Goal: Task Accomplishment & Management: Complete application form

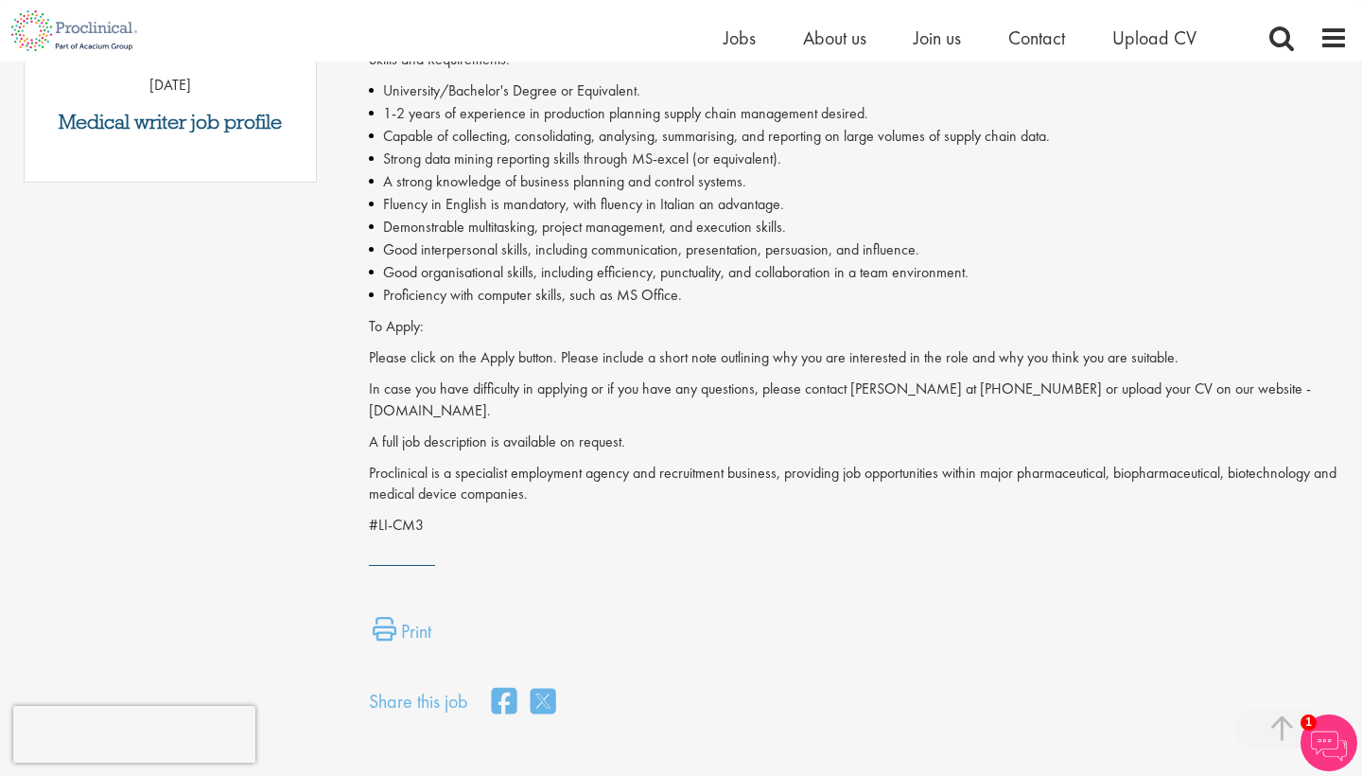
scroll to position [840, 0]
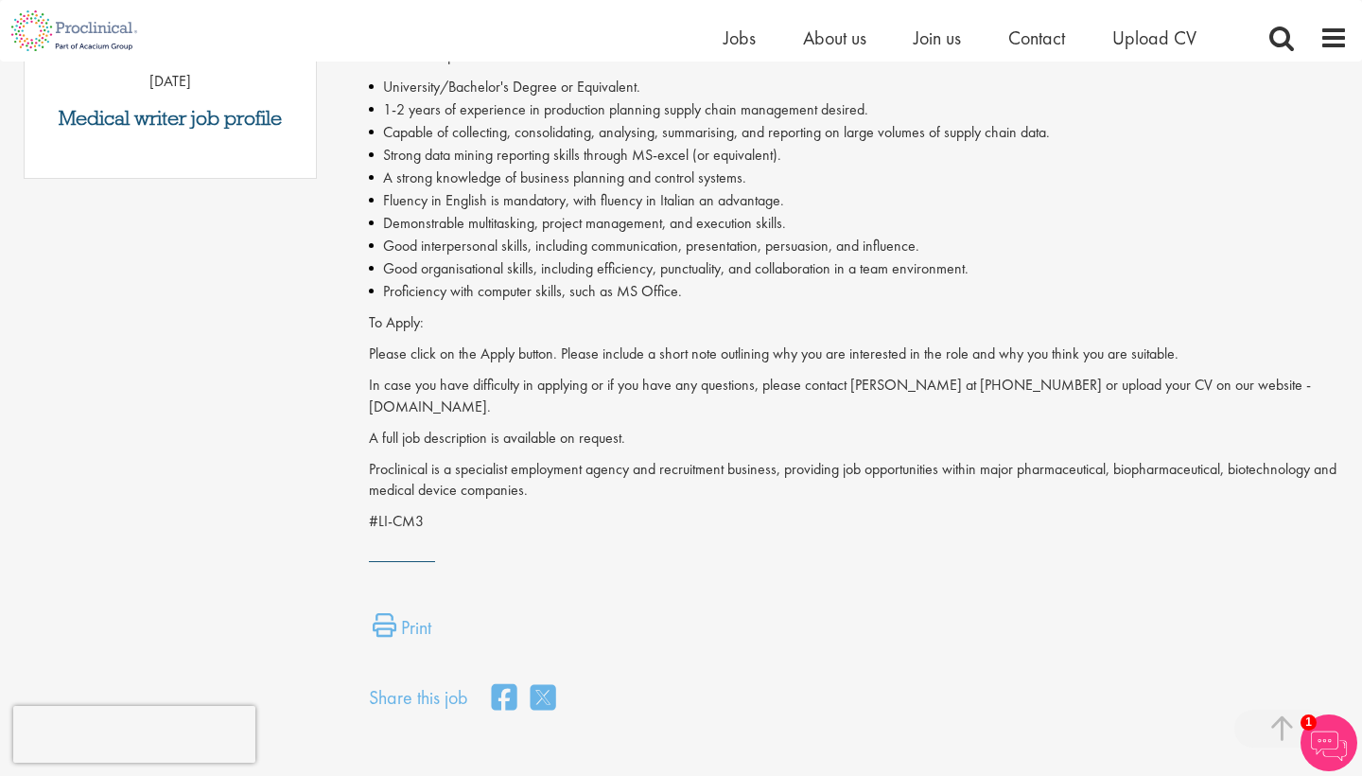
click at [431, 197] on li "Fluency in English is mandatory, with fluency in Italian an advantage." at bounding box center [858, 200] width 979 height 23
click at [432, 197] on li "Fluency in English is mandatory, with fluency in Italian an advantage." at bounding box center [858, 200] width 979 height 23
click at [442, 212] on li "Demonstrable multitasking, project management, and execution skills." at bounding box center [858, 223] width 979 height 23
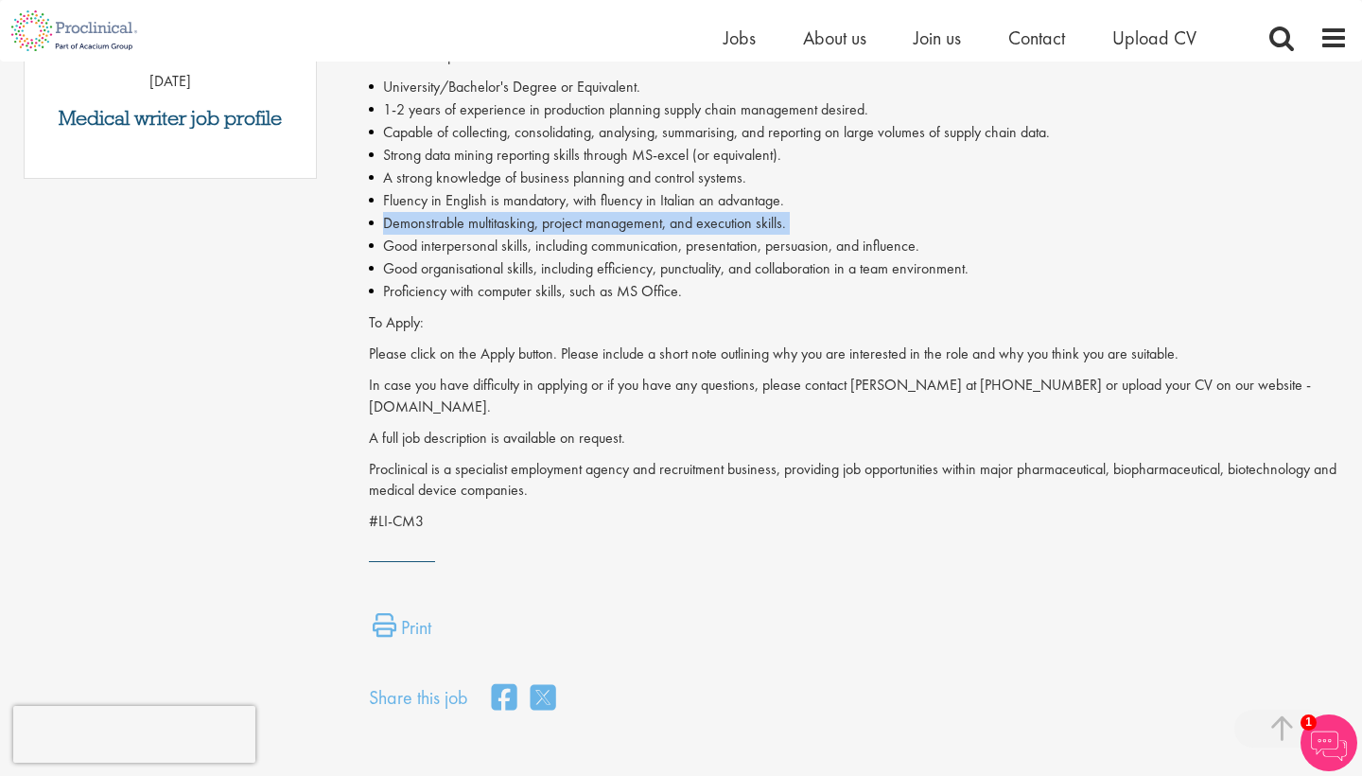
click at [442, 212] on li "Demonstrable multitasking, project management, and execution skills." at bounding box center [858, 223] width 979 height 23
click at [455, 216] on li "Demonstrable multitasking, project management, and execution skills." at bounding box center [858, 223] width 979 height 23
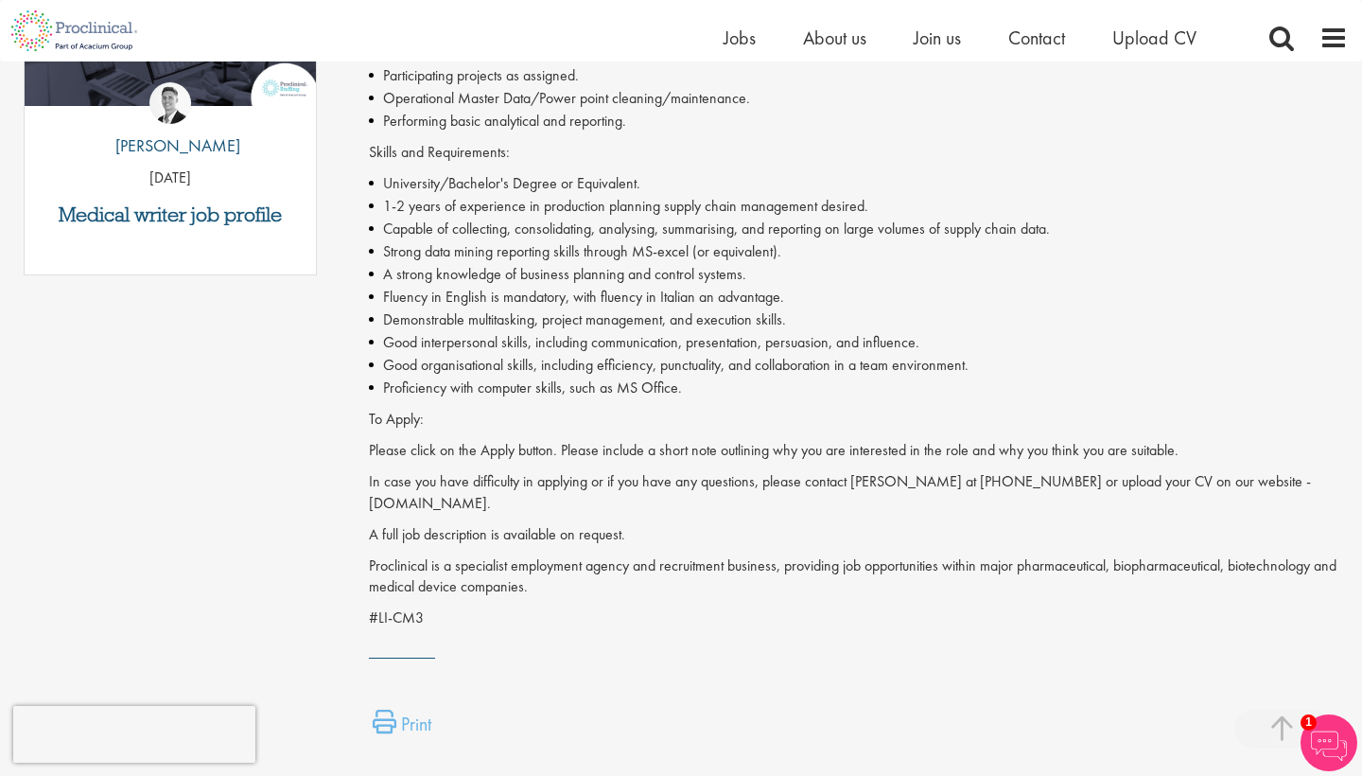
scroll to position [731, 0]
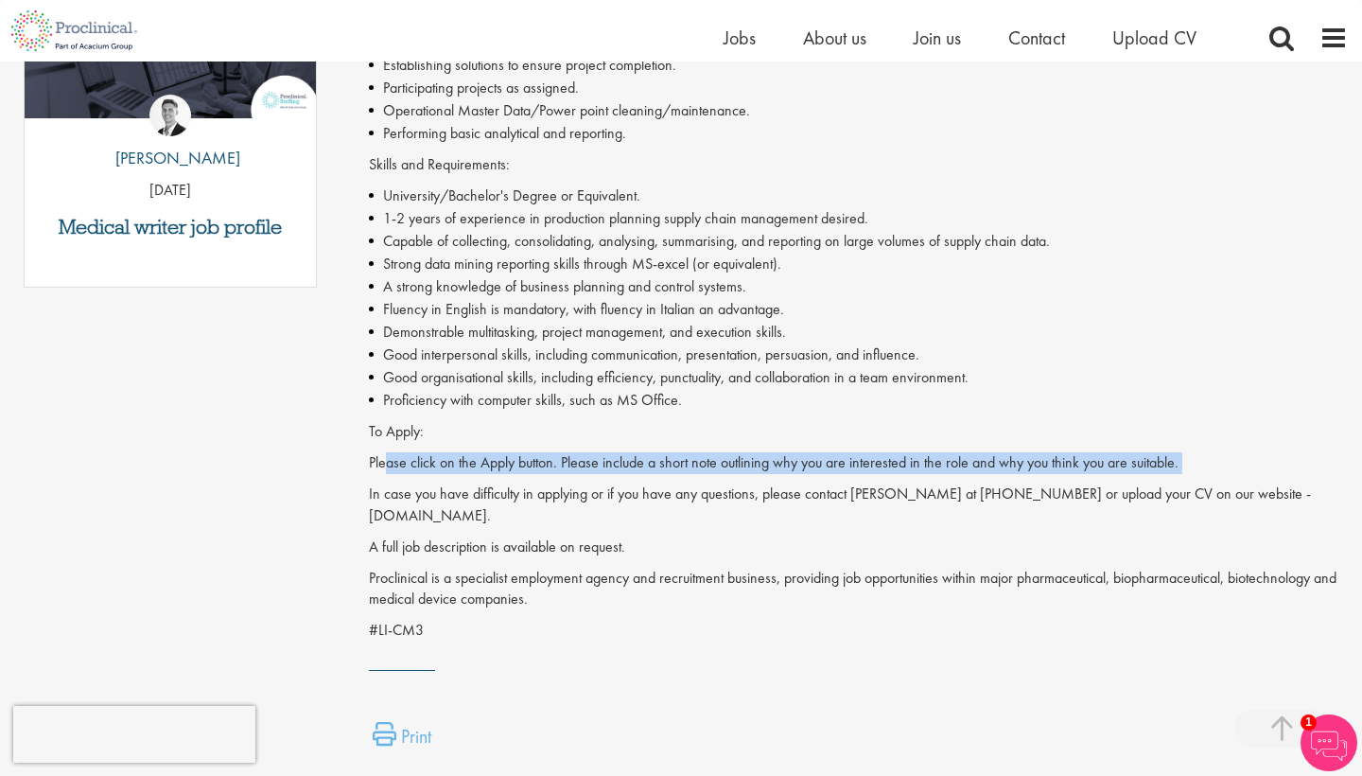
drag, startPoint x: 389, startPoint y: 456, endPoint x: 536, endPoint y: 465, distance: 147.9
click at [537, 465] on div "Proclinical is advertising a vacancy for a Planner - Junior position with one o…" at bounding box center [858, 166] width 979 height 952
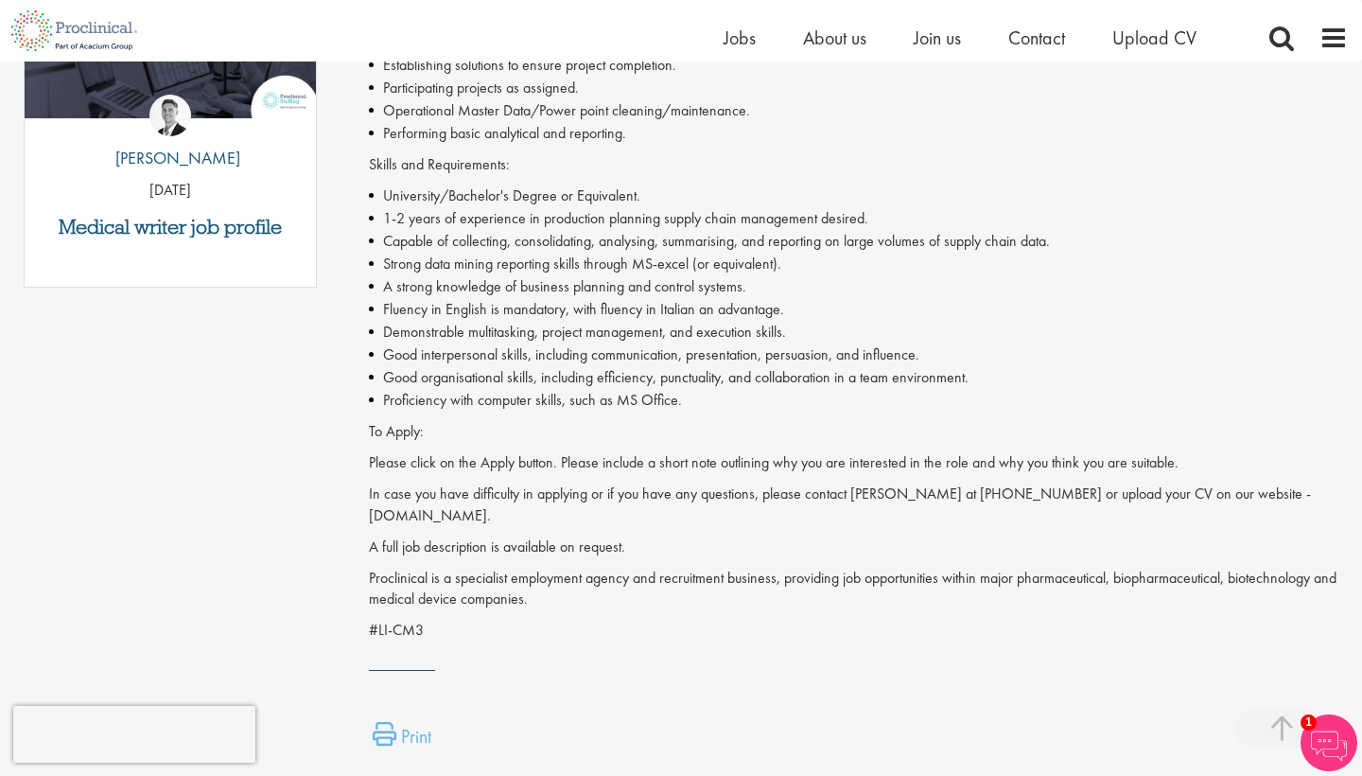
click at [566, 483] on p "In case you have difficulty in applying or if you have any questions, please co…" at bounding box center [858, 505] width 979 height 44
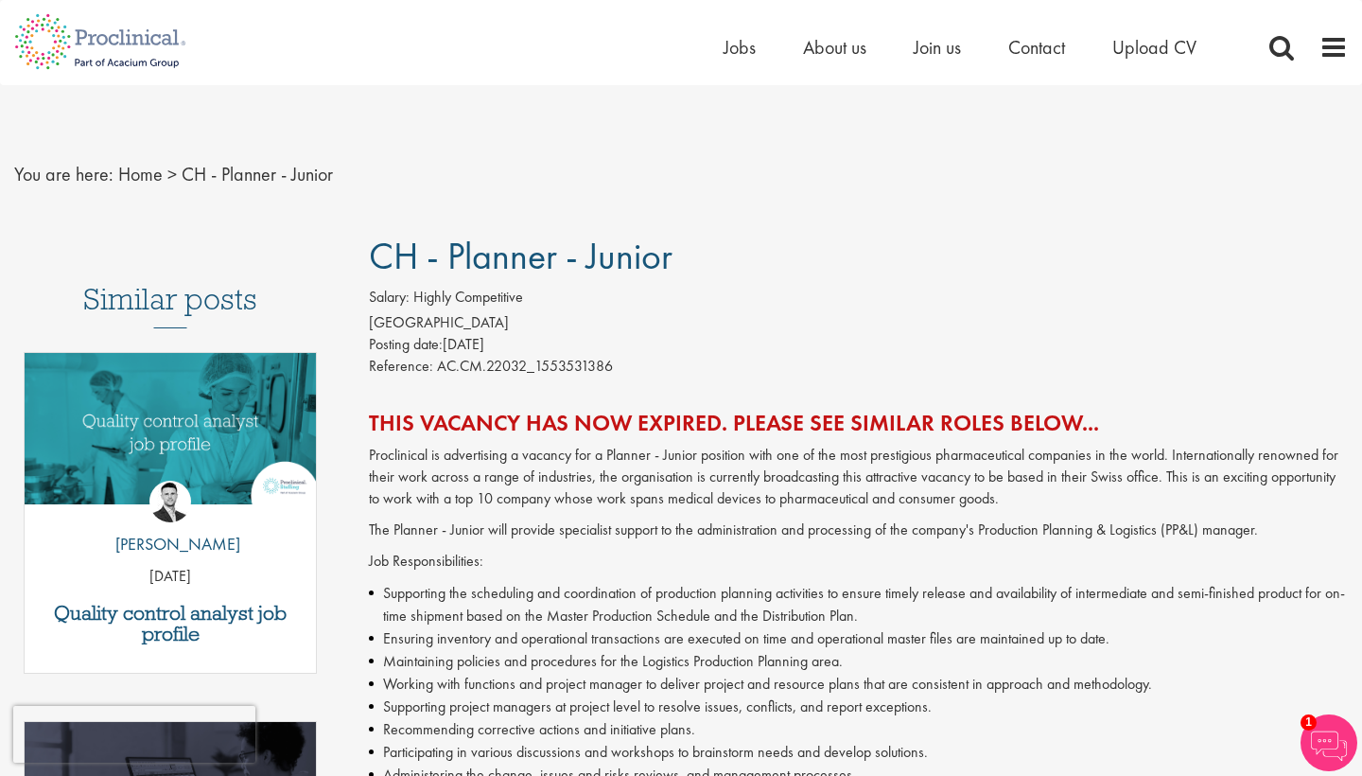
scroll to position [0, 0]
click at [584, 413] on h2 "This vacancy has now expired. Please see similar roles below..." at bounding box center [858, 422] width 979 height 25
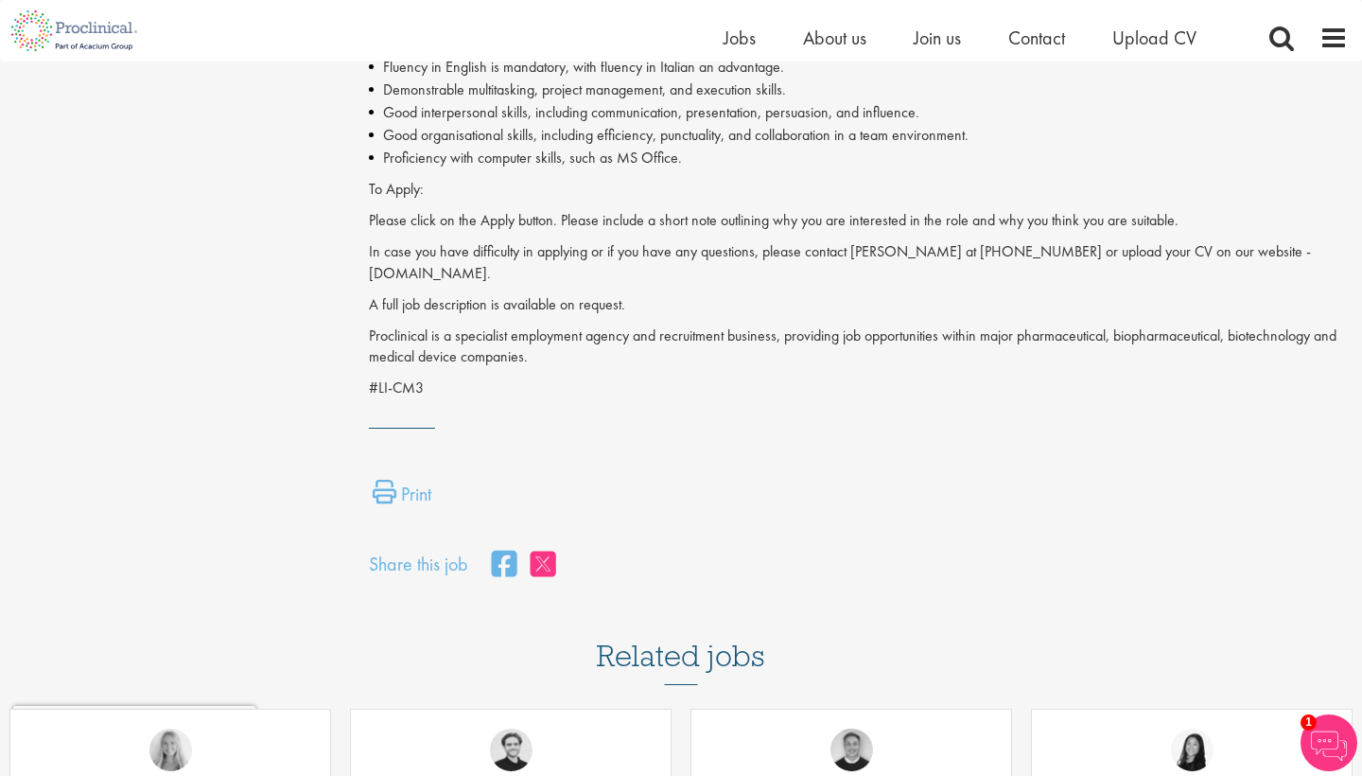
scroll to position [885, 0]
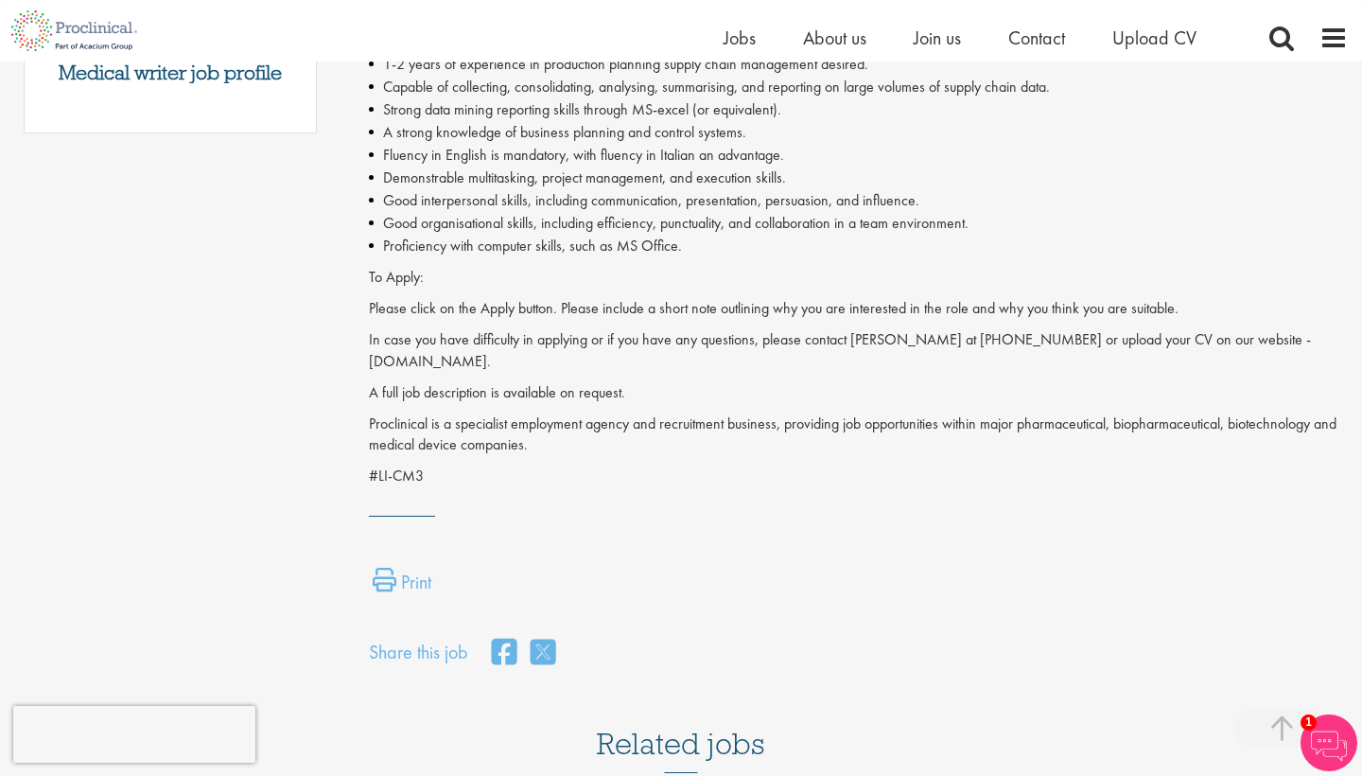
click at [554, 253] on div "Proclinical is advertising a vacancy for a Planner - Junior position with one o…" at bounding box center [858, 12] width 979 height 952
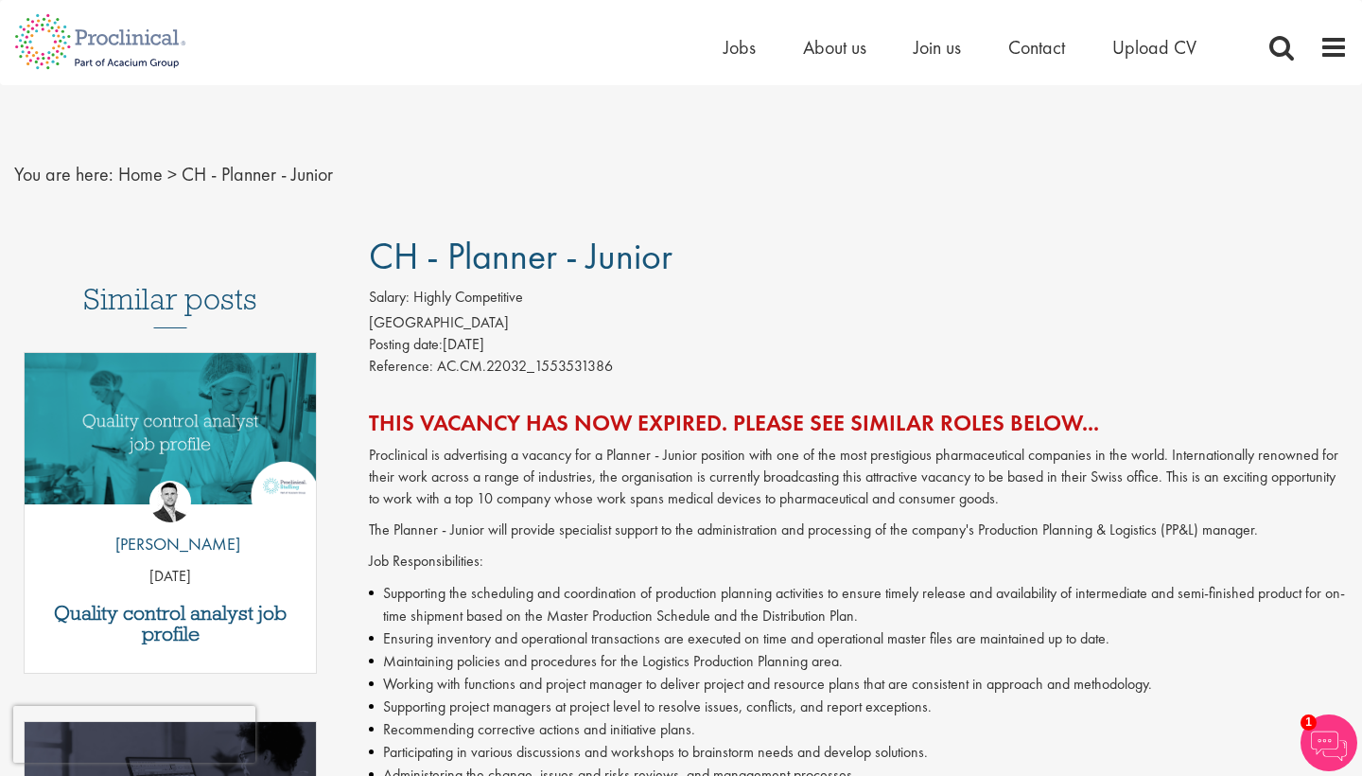
scroll to position [0, 0]
click at [1320, 731] on img at bounding box center [1329, 742] width 57 height 57
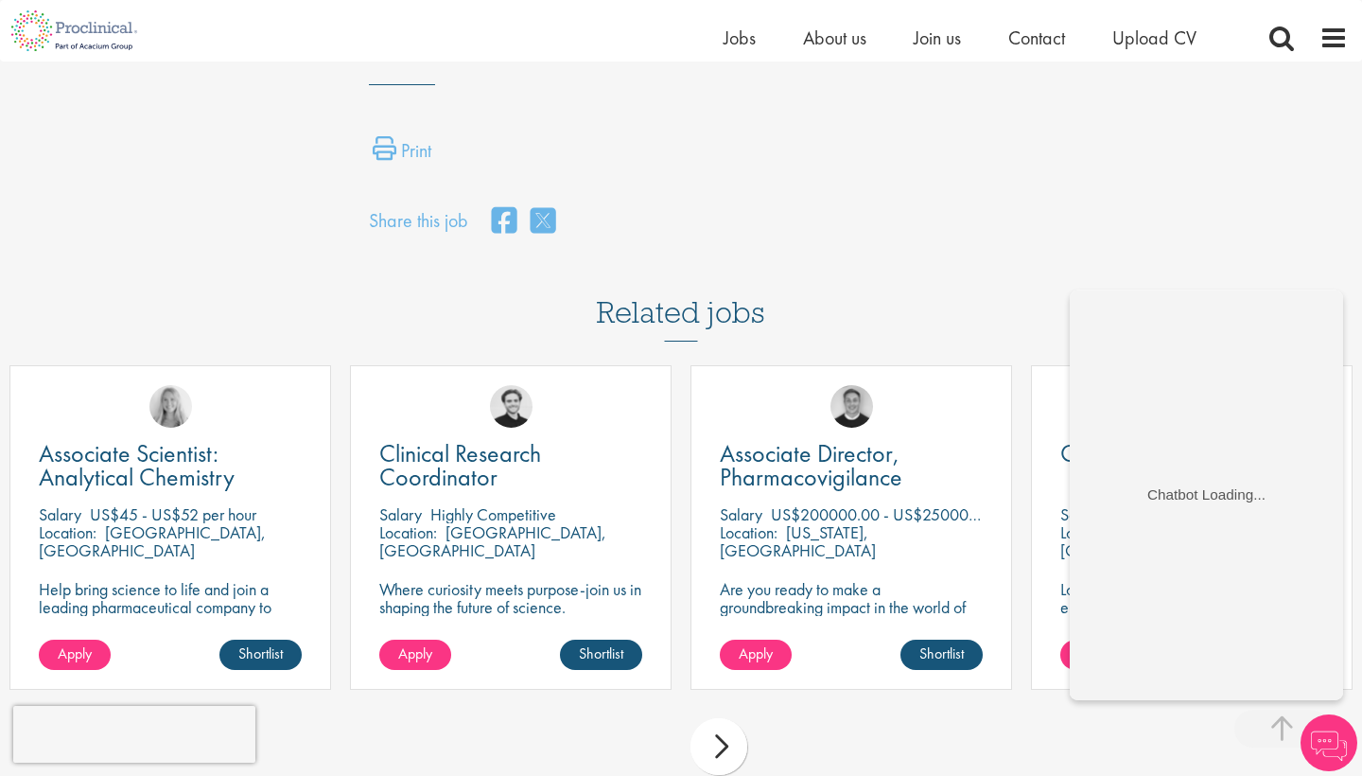
scroll to position [1590, 0]
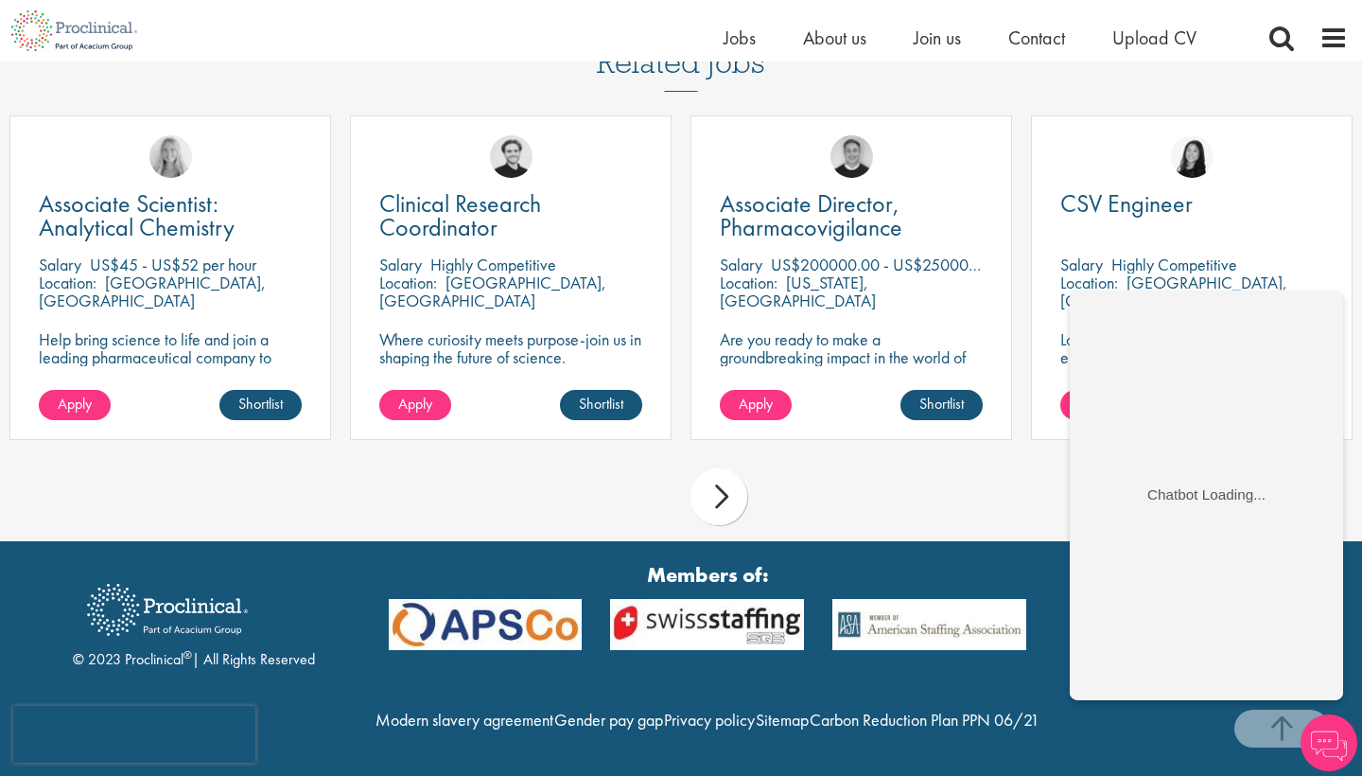
click at [512, 471] on div "prev next" at bounding box center [681, 500] width 1362 height 82
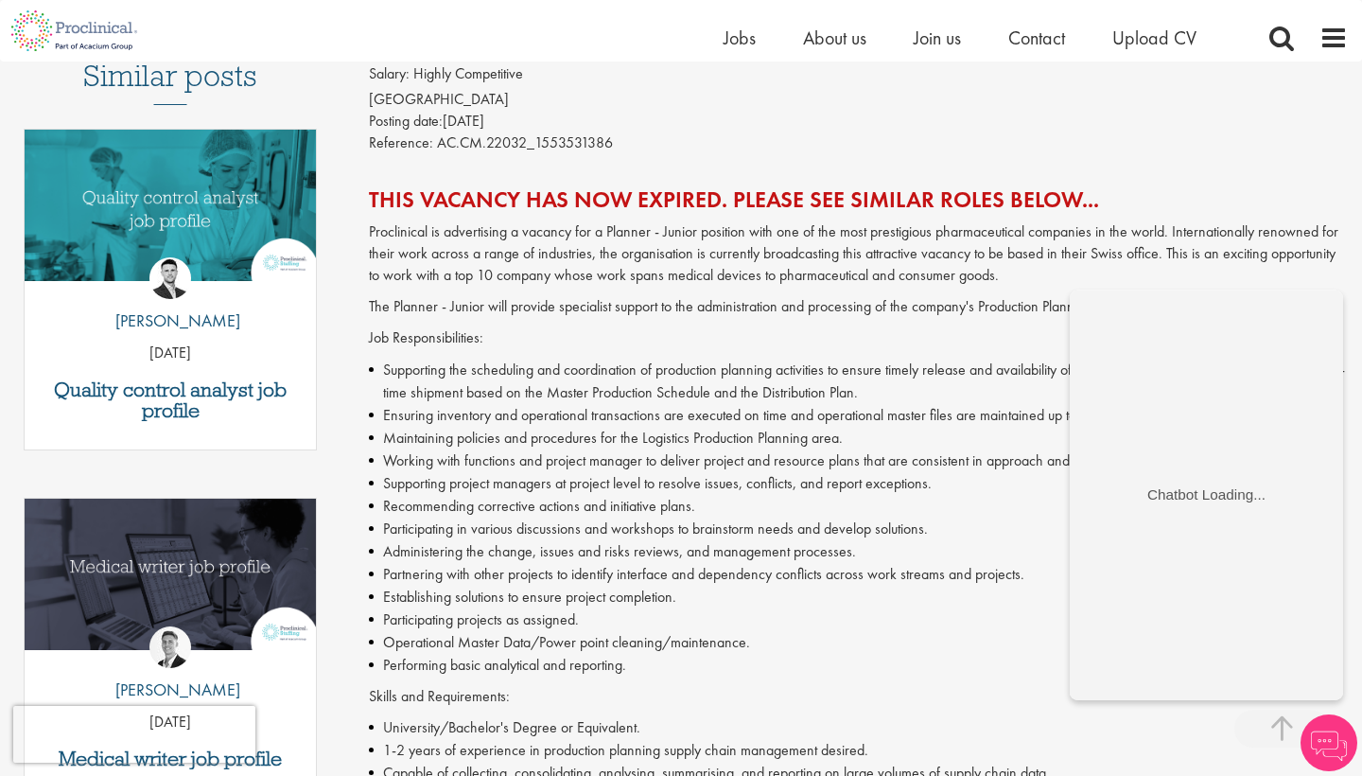
scroll to position [0, 0]
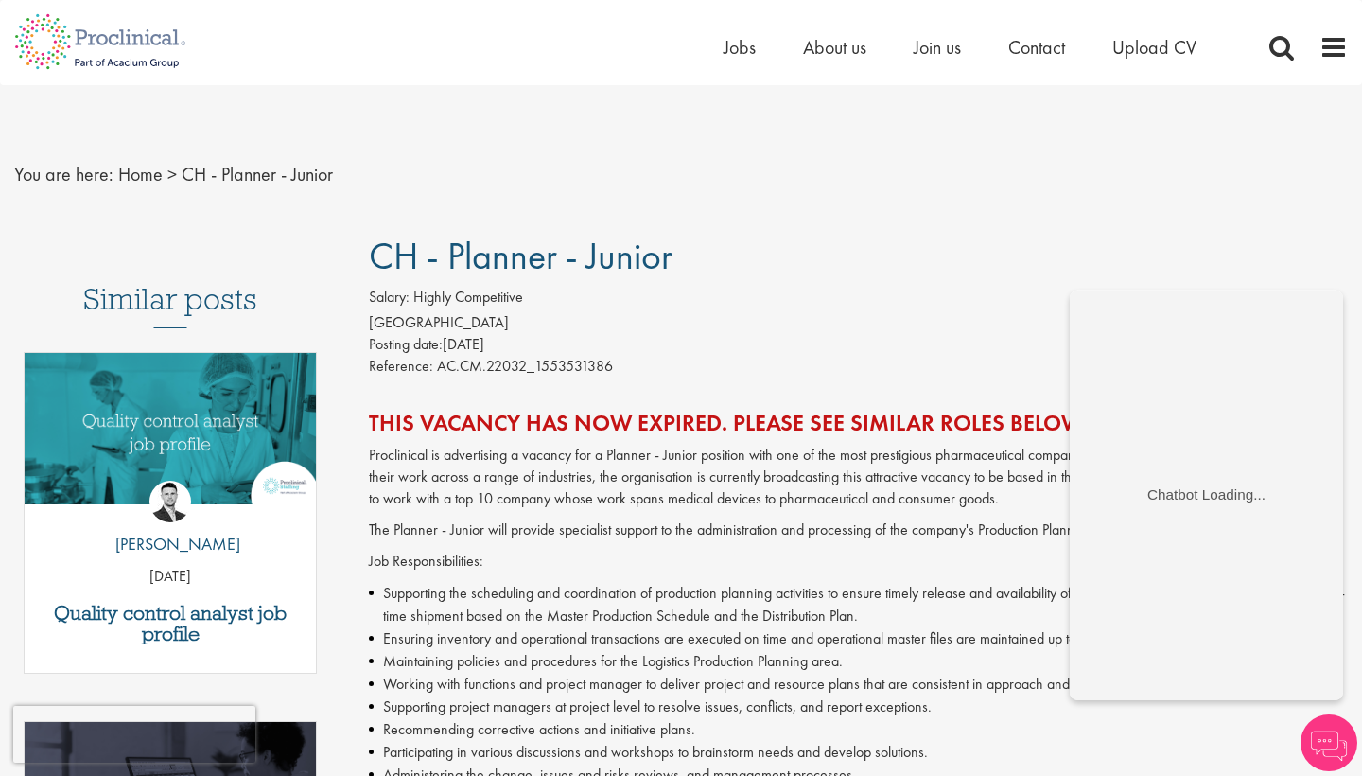
click at [472, 348] on div "Posting date: 25 Mar 2019" at bounding box center [858, 345] width 979 height 22
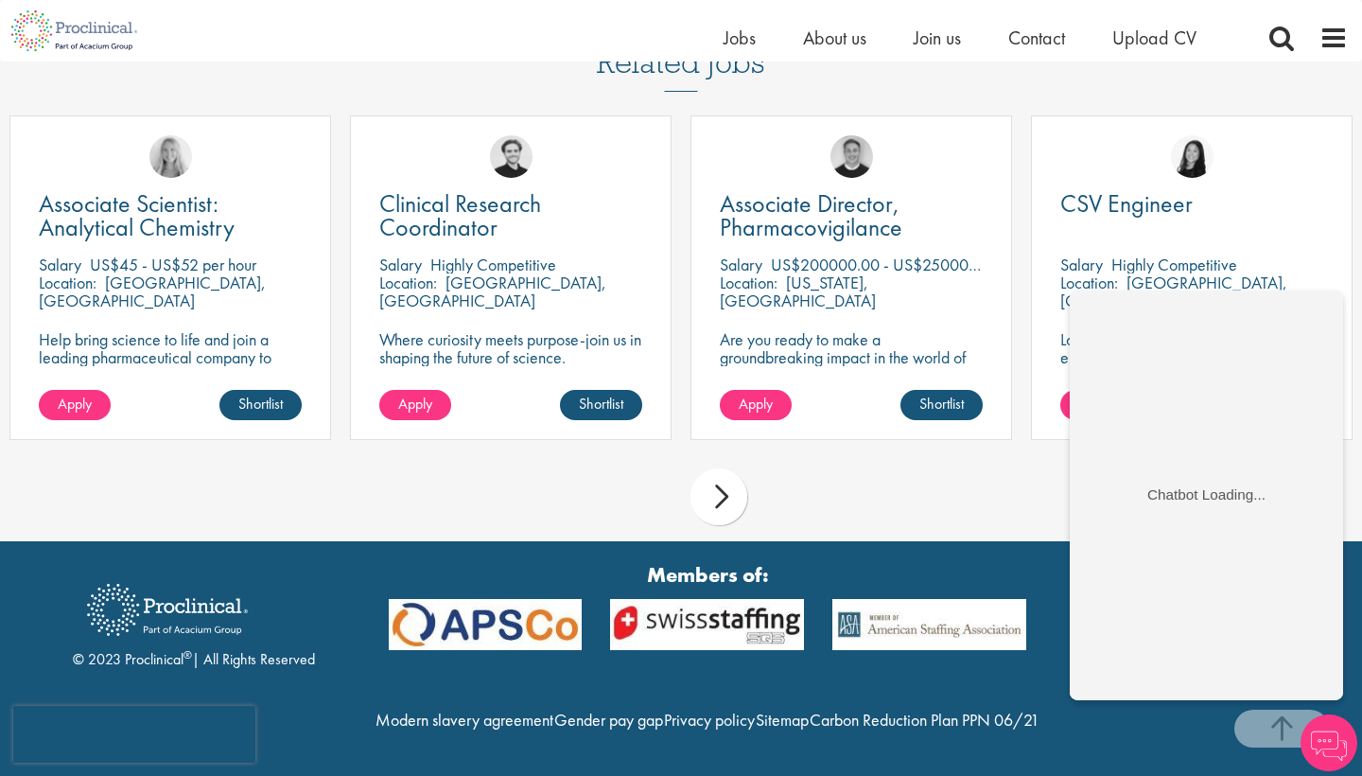
scroll to position [1590, 0]
click at [920, 40] on span "Join us" at bounding box center [937, 38] width 47 height 25
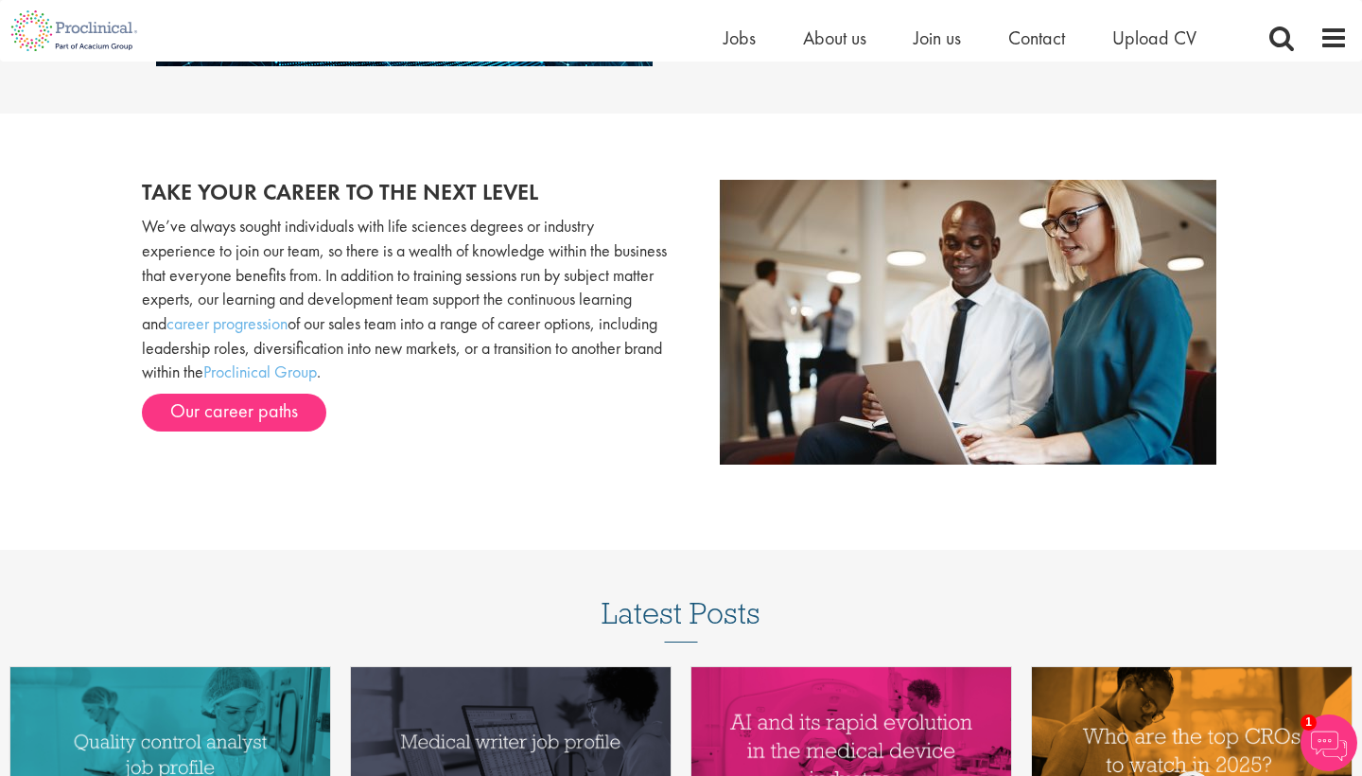
scroll to position [1822, 0]
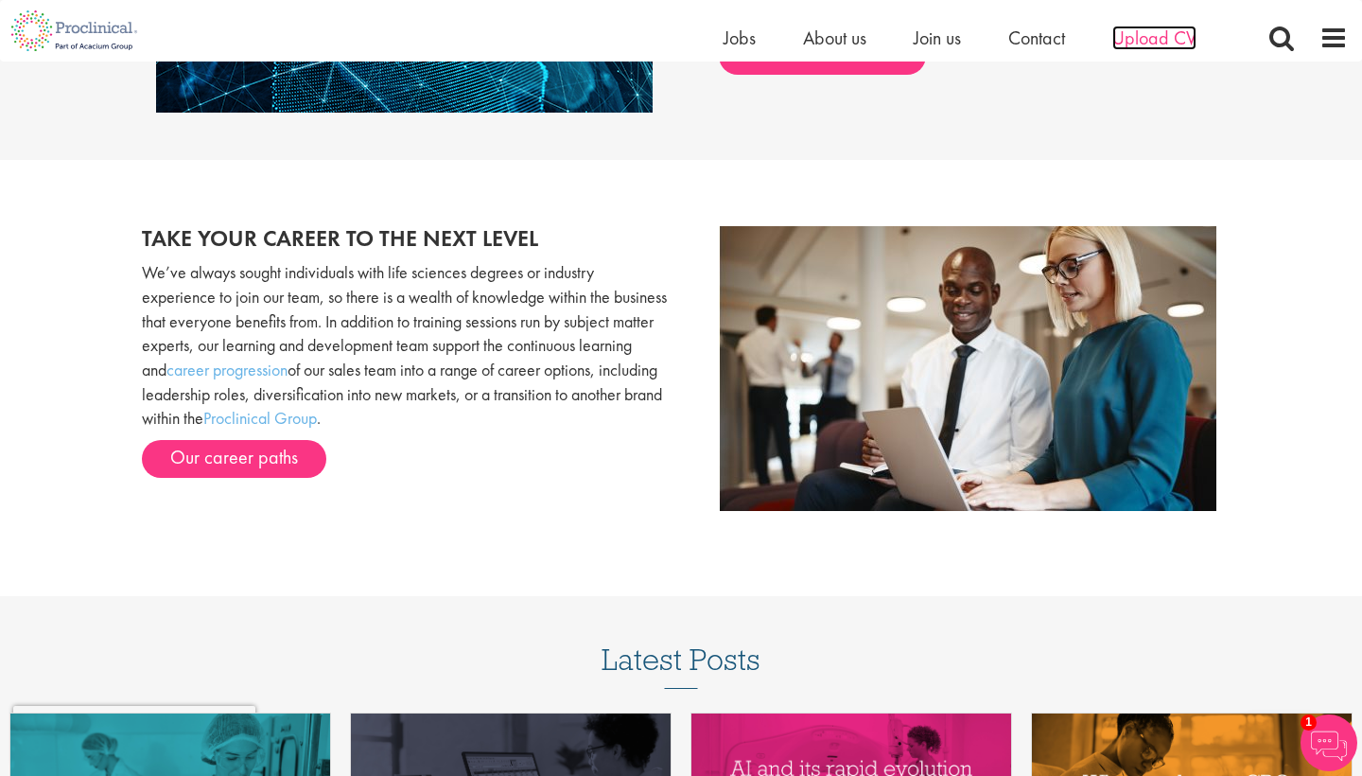
click at [1130, 32] on span "Upload CV" at bounding box center [1154, 38] width 84 height 25
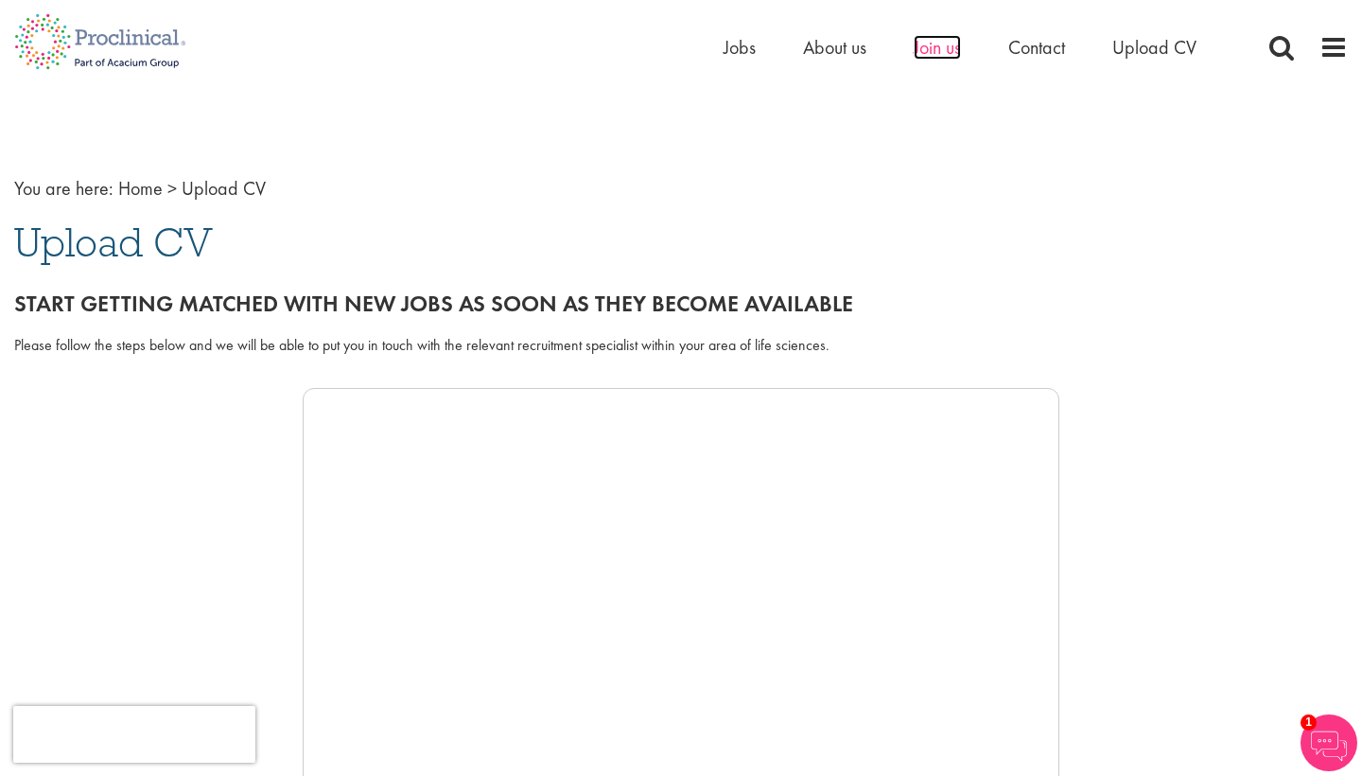
click at [937, 50] on span "Join us" at bounding box center [937, 47] width 47 height 25
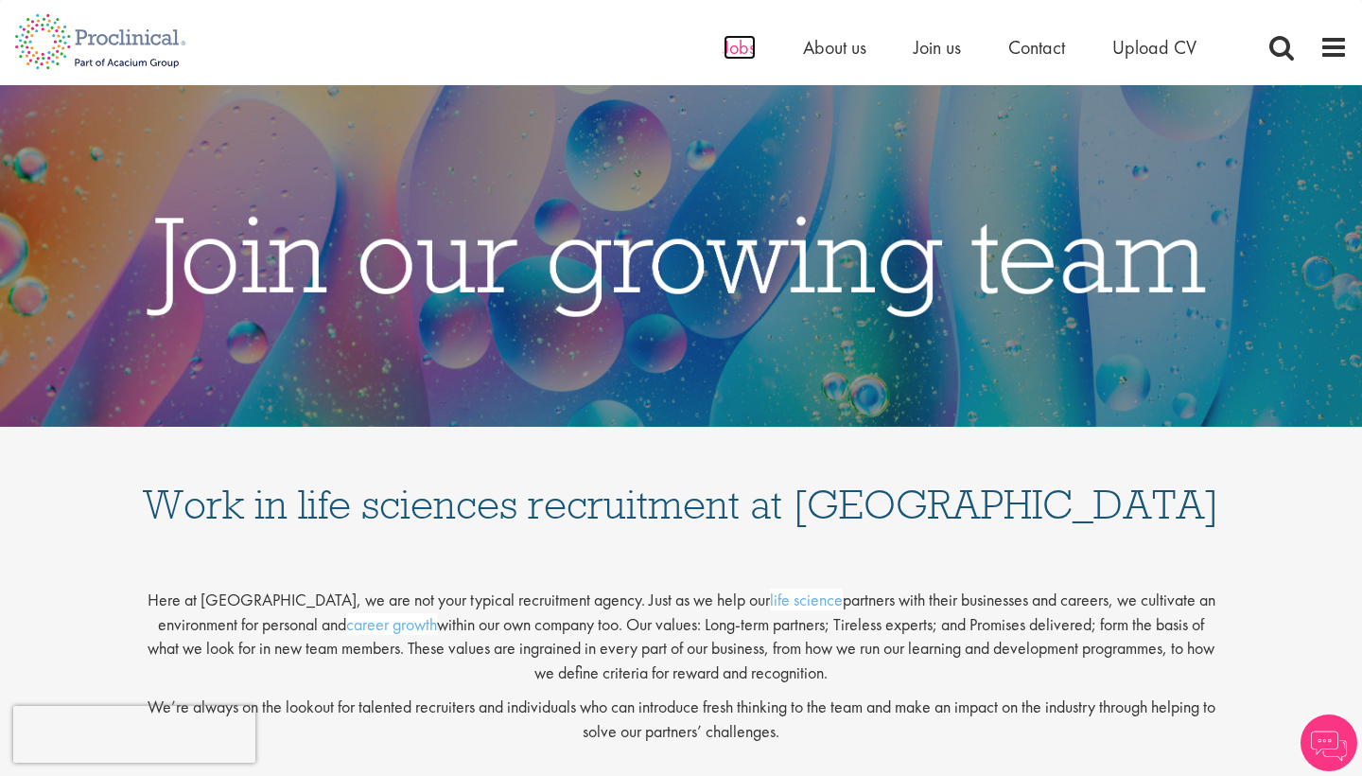
click at [732, 49] on span "Jobs" at bounding box center [740, 47] width 32 height 25
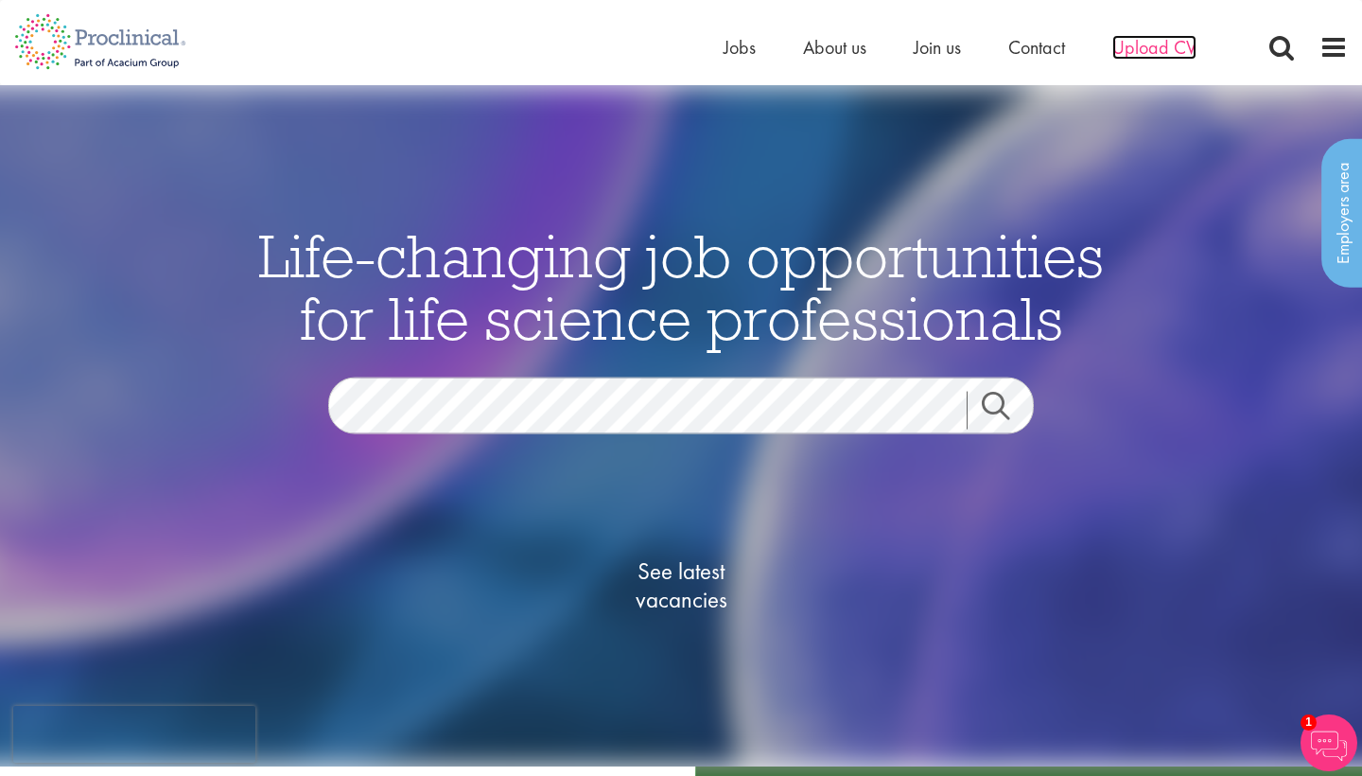
click at [1180, 41] on span "Upload CV" at bounding box center [1154, 47] width 84 height 25
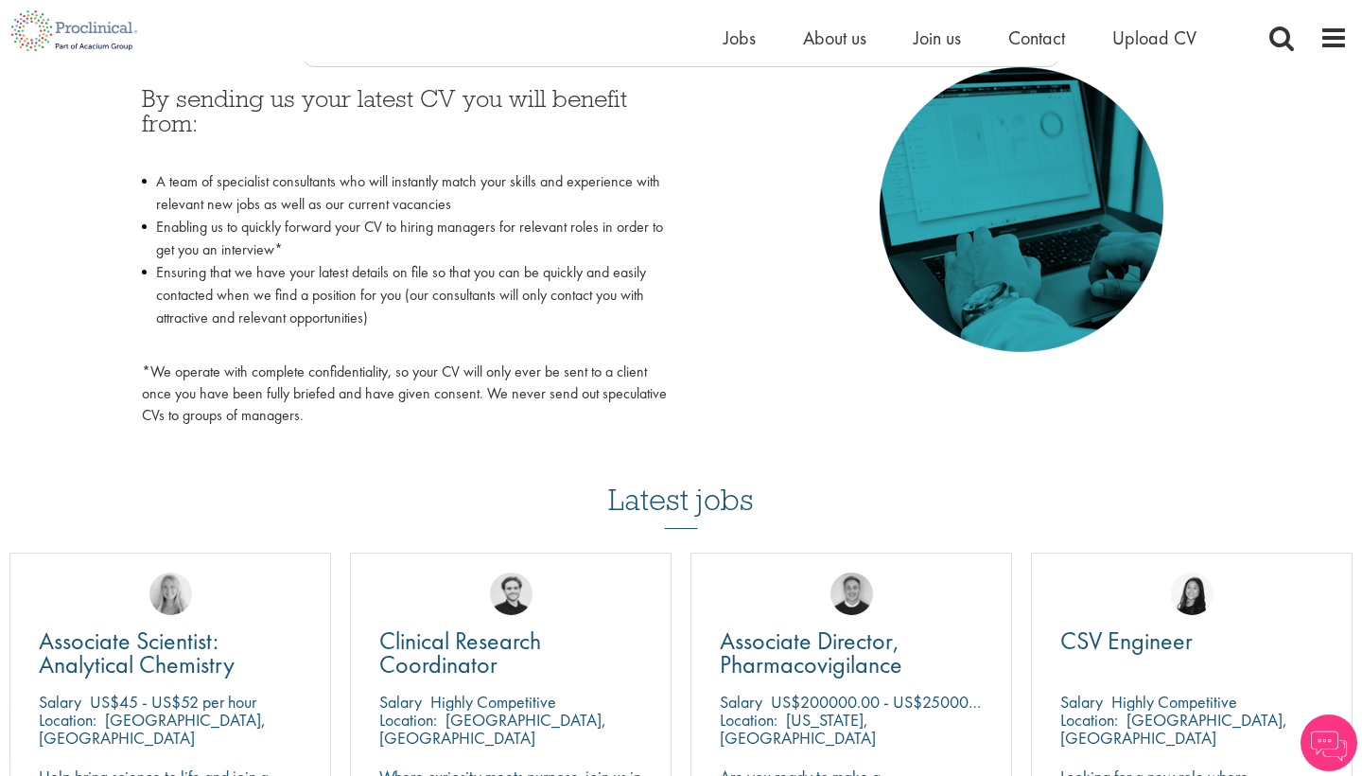
scroll to position [1007, 0]
